Goal: Transaction & Acquisition: Purchase product/service

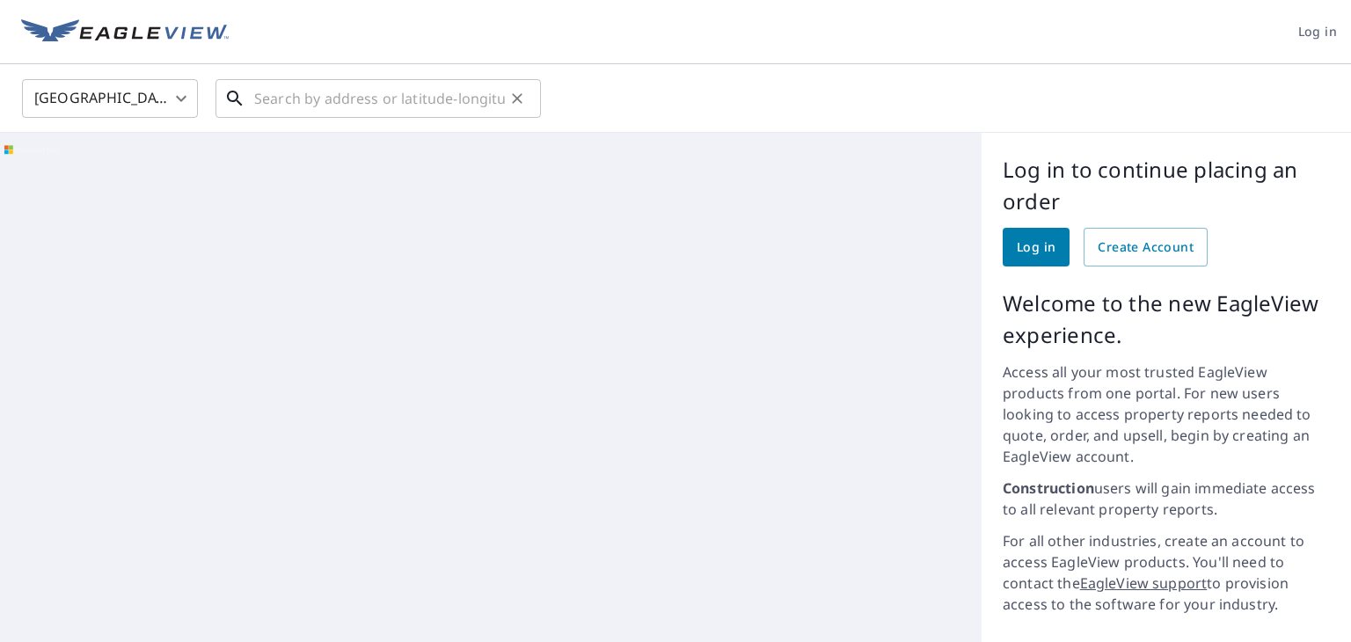
click at [413, 96] on input "text" at bounding box center [379, 98] width 251 height 49
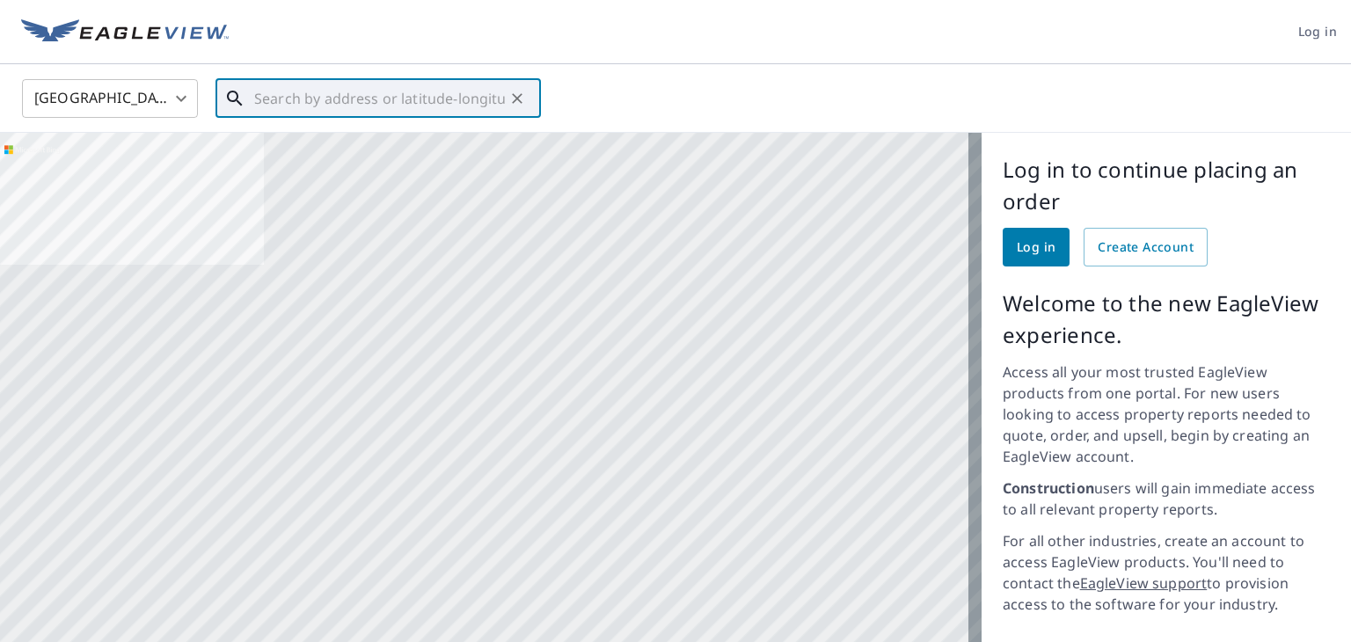
paste input "[STREET_ADDRESS]"
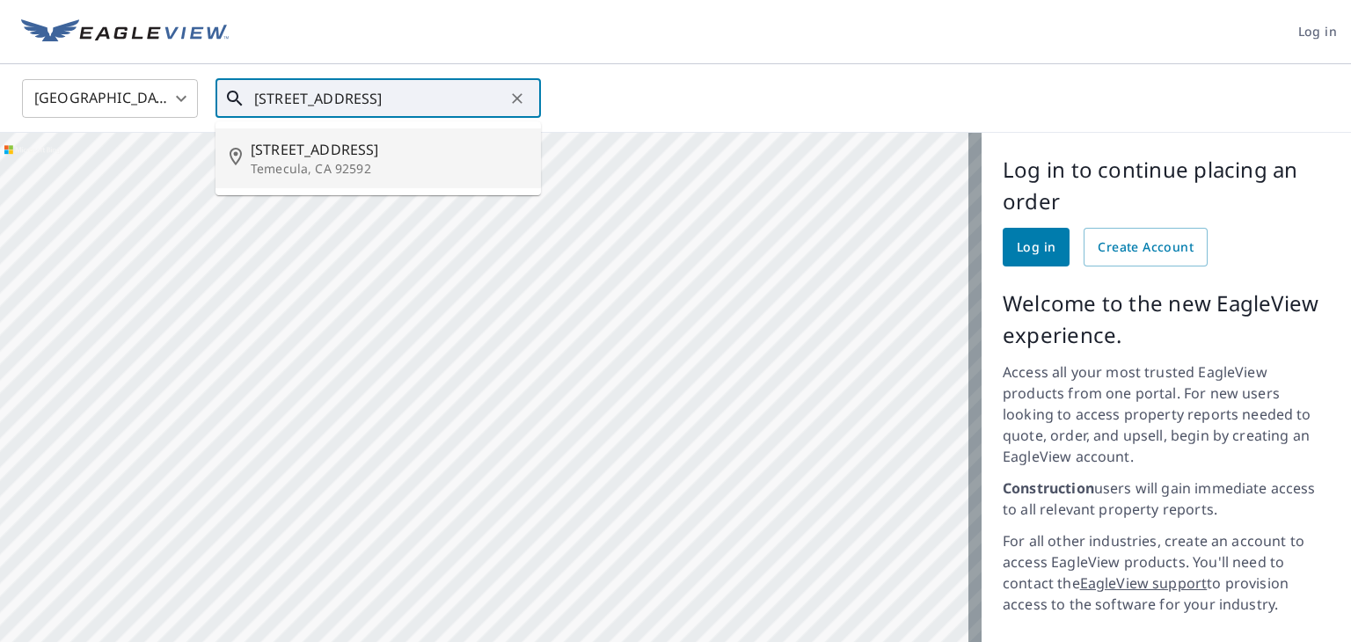
click at [362, 165] on p "Temecula, CA 92592" at bounding box center [389, 169] width 276 height 18
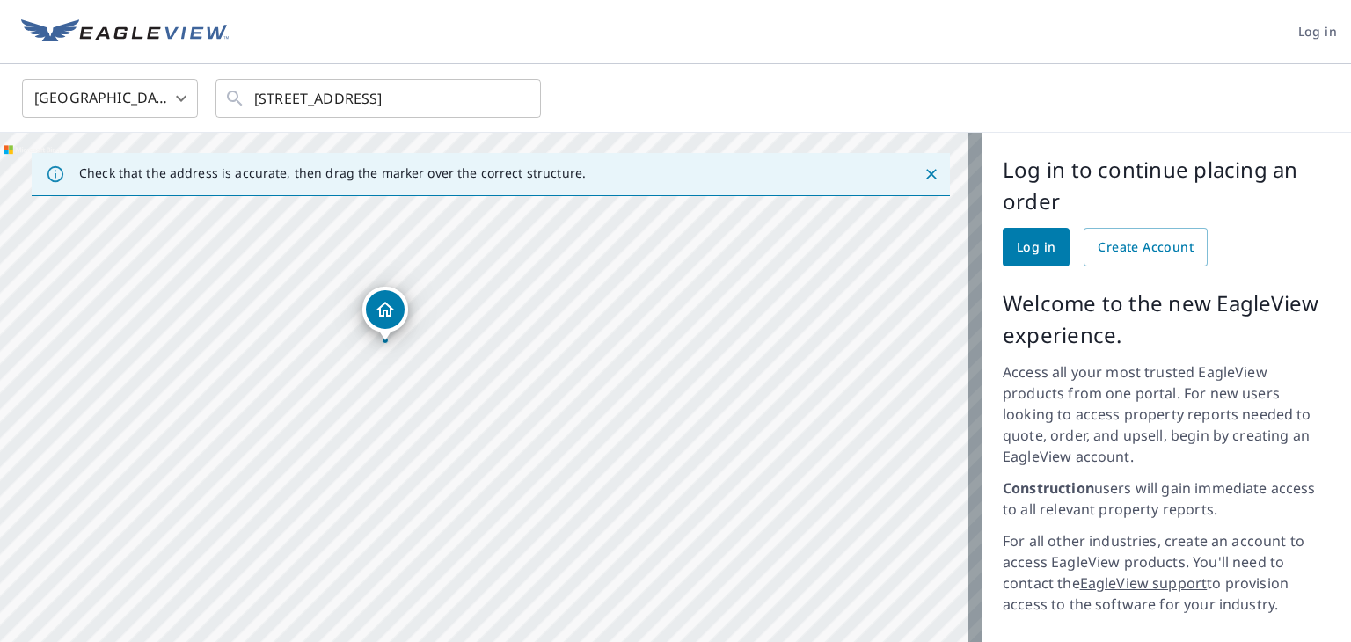
click at [386, 308] on icon "Dropped pin, building 1, Residential property, 44915 Bouchaine St Temecula, CA …" at bounding box center [385, 309] width 21 height 21
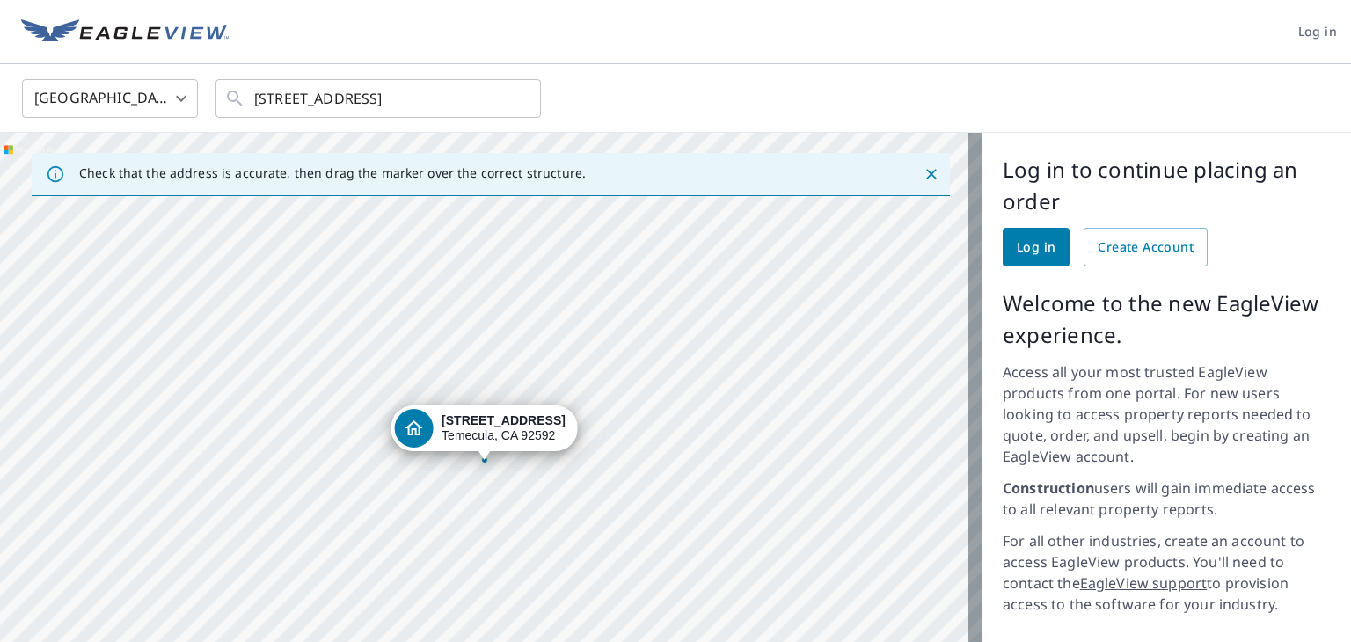
click at [508, 507] on div "[STREET_ADDRESS]" at bounding box center [491, 474] width 982 height 682
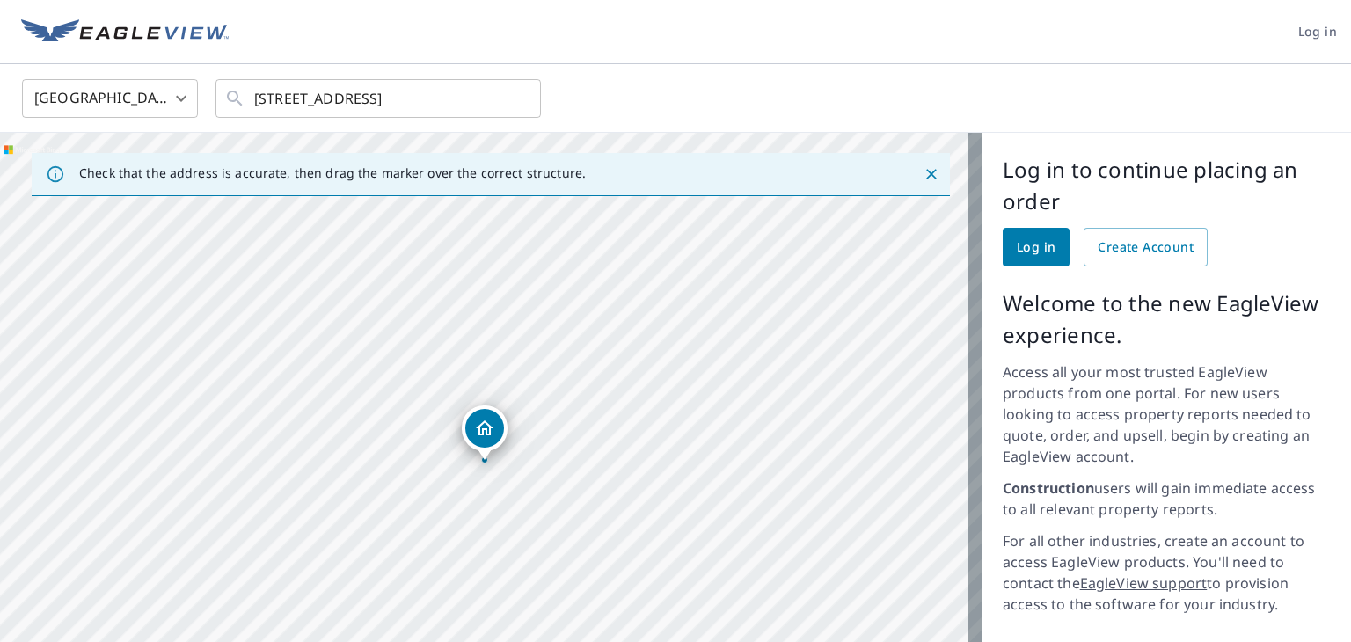
click at [487, 429] on icon "Dropped pin, building 1, Residential property, 44915 Bouchaine St Temecula, CA …" at bounding box center [484, 428] width 21 height 21
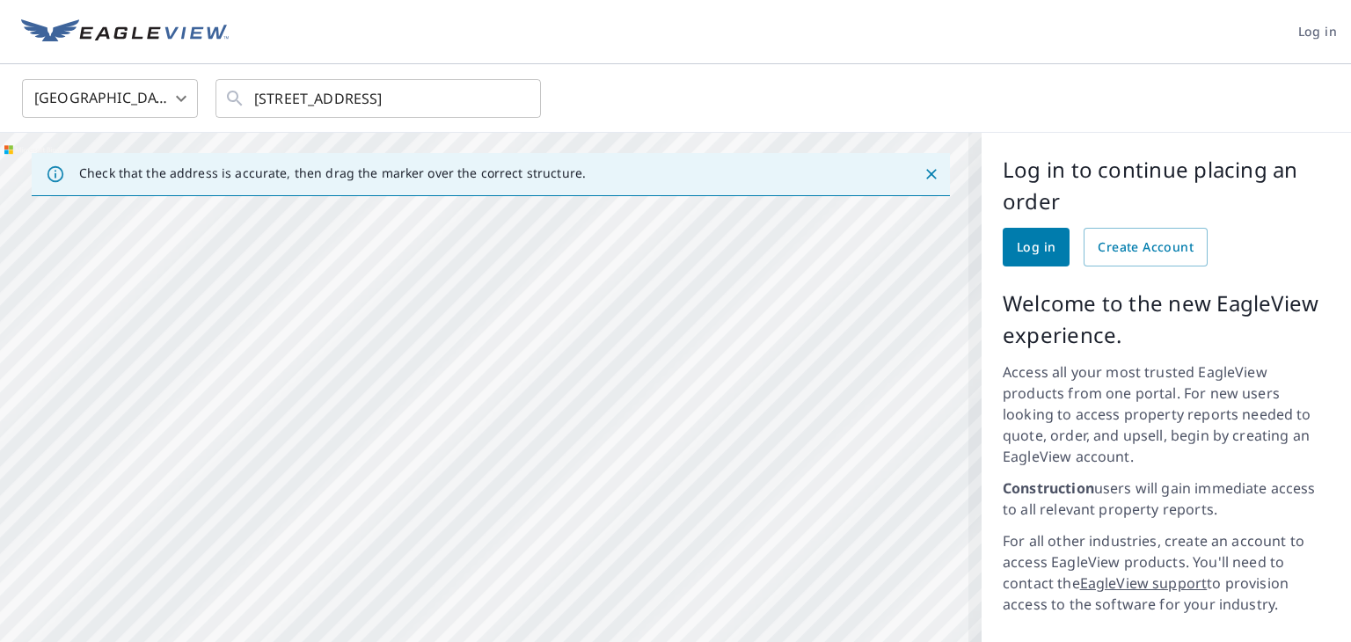
drag, startPoint x: 461, startPoint y: 378, endPoint x: 582, endPoint y: 553, distance: 212.6
click at [563, 546] on div "[STREET_ADDRESS]" at bounding box center [491, 474] width 982 height 682
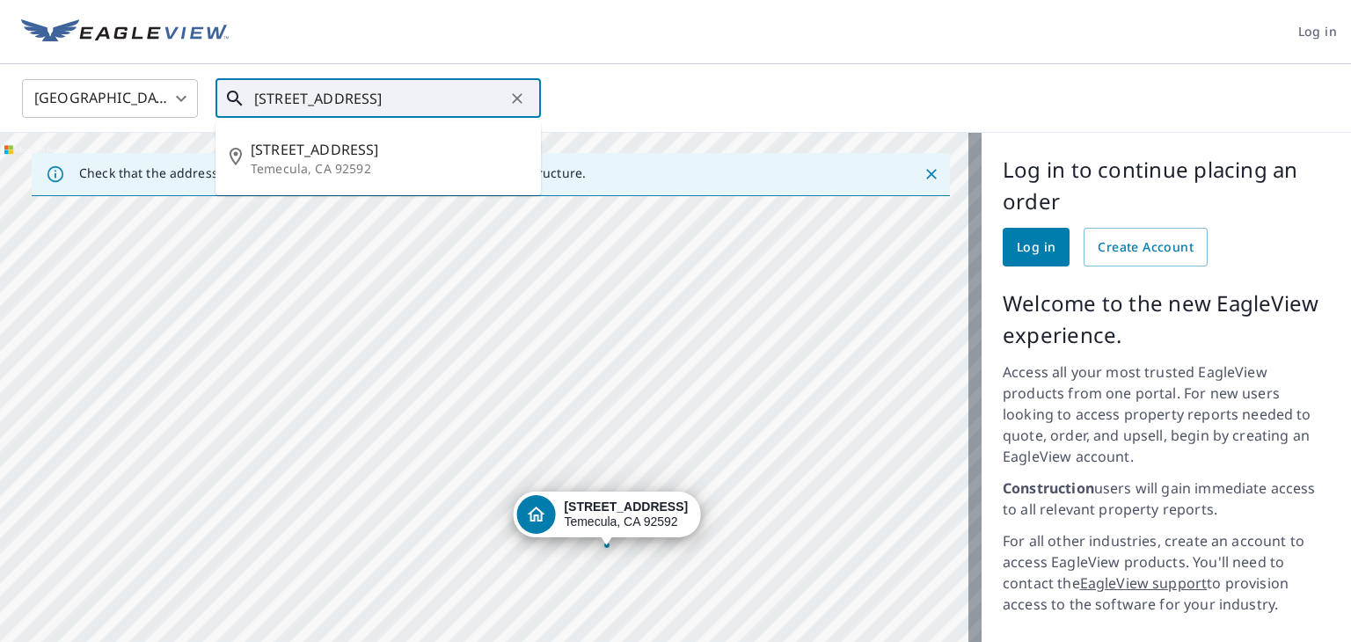
drag, startPoint x: 273, startPoint y: 99, endPoint x: 299, endPoint y: 99, distance: 26.4
click at [299, 99] on input "[STREET_ADDRESS]" at bounding box center [379, 98] width 251 height 49
click at [282, 102] on input "[STREET_ADDRESS]" at bounding box center [379, 98] width 251 height 49
drag, startPoint x: 279, startPoint y: 103, endPoint x: 296, endPoint y: 101, distance: 16.8
click at [296, 101] on input "[STREET_ADDRESS]" at bounding box center [379, 98] width 251 height 49
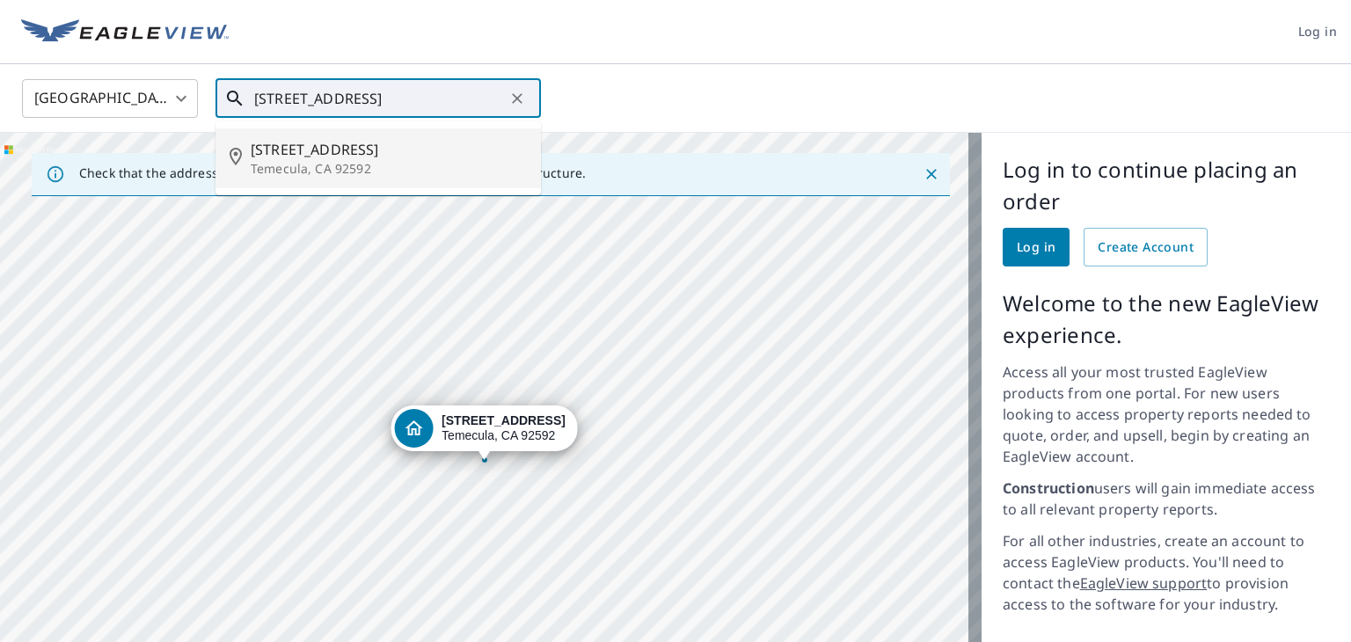
click at [304, 150] on span "[STREET_ADDRESS]" at bounding box center [389, 149] width 276 height 21
type input "[STREET_ADDRESS]"
